Goal: Task Accomplishment & Management: Manage account settings

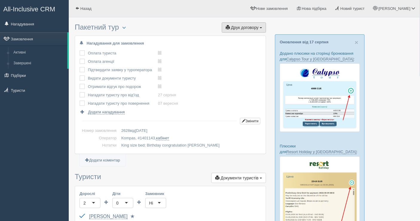
click at [249, 26] on span "Друк договору" at bounding box center [244, 27] width 27 height 5
click at [239, 33] on link "Kompas" at bounding box center [241, 38] width 47 height 10
click at [26, 40] on link "Замовлення" at bounding box center [33, 38] width 67 height 13
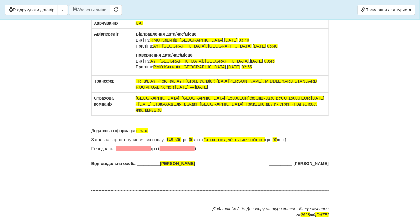
scroll to position [3699, 0]
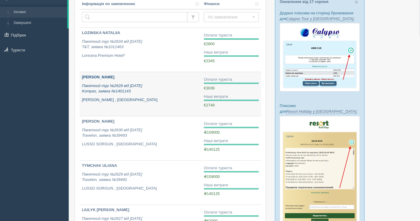
scroll to position [66, 0]
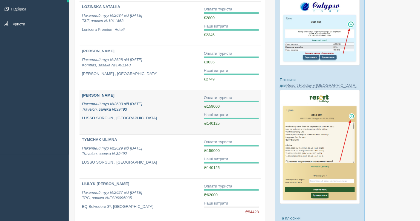
click at [140, 115] on p "LUSSO SORGUN , Туреччина" at bounding box center [140, 118] width 117 height 6
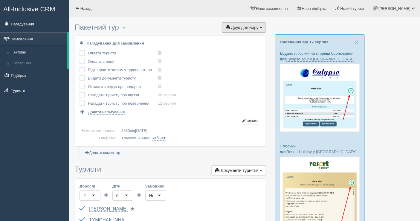
click at [243, 25] on span "Друк договору" at bounding box center [244, 27] width 27 height 5
click at [236, 38] on link "Travelon" at bounding box center [241, 38] width 47 height 10
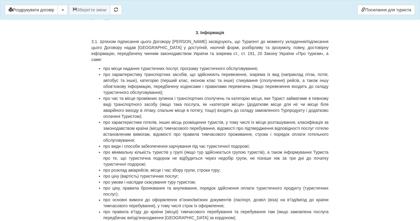
scroll to position [5385, 0]
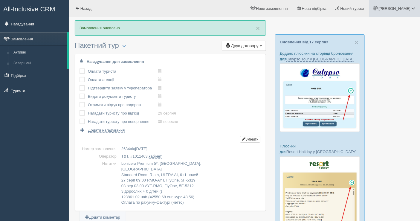
click at [412, 10] on span at bounding box center [413, 8] width 4 height 4
click at [384, 27] on span "Мій профіль" at bounding box center [378, 26] width 22 height 4
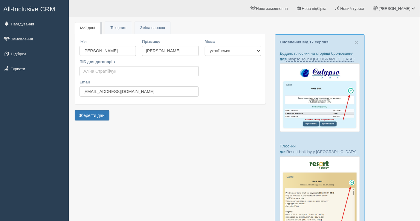
click at [87, 29] on link "Мої дані" at bounding box center [88, 28] width 26 height 12
click at [45, 10] on span "All-Inclusive CRM" at bounding box center [29, 8] width 52 height 7
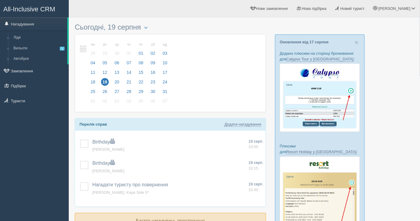
click at [44, 9] on span "All-Inclusive CRM" at bounding box center [29, 8] width 52 height 7
click at [327, 10] on span "Нова підбірка" at bounding box center [314, 8] width 25 height 4
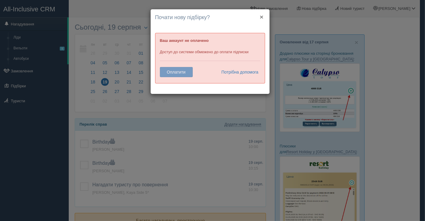
click at [263, 14] on button "×" at bounding box center [262, 17] width 4 height 6
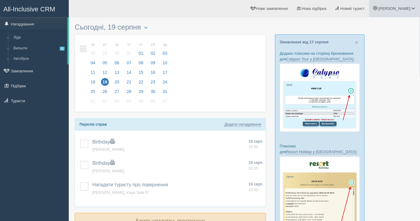
click at [405, 8] on span "[PERSON_NAME]" at bounding box center [394, 8] width 32 height 4
